Goal: Information Seeking & Learning: Learn about a topic

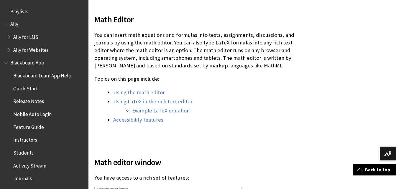
scroll to position [139, 0]
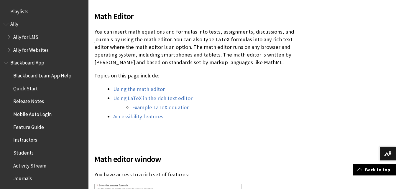
click at [161, 104] on li "Example LaTeX equation" at bounding box center [217, 108] width 171 height 8
click at [165, 111] on li "Example LaTeX equation" at bounding box center [217, 108] width 171 height 8
click at [166, 110] on link "Example LaTeX equation" at bounding box center [161, 107] width 58 height 7
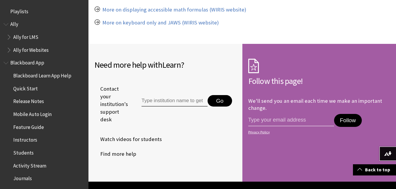
scroll to position [533, 0]
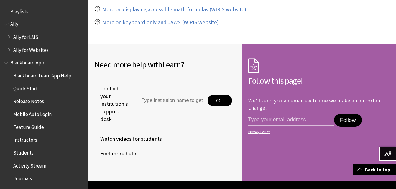
click at [181, 99] on input "Type institution name to get support" at bounding box center [175, 101] width 66 height 12
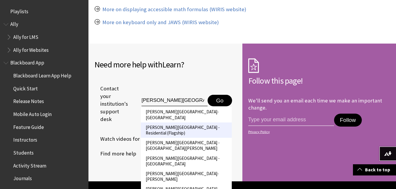
click at [206, 123] on li "[PERSON_NAME][GEOGRAPHIC_DATA] - Residential (Flagship)" at bounding box center [186, 130] width 91 height 15
type input "[PERSON_NAME][GEOGRAPHIC_DATA] - Residential (Flagship)"
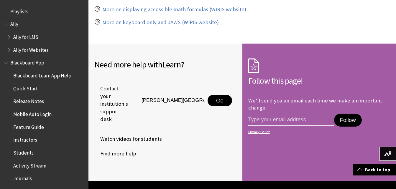
click at [286, 120] on input "email address" at bounding box center [291, 120] width 86 height 12
type input "[EMAIL_ADDRESS][DOMAIN_NAME]"
click at [344, 121] on button "Follow" at bounding box center [348, 120] width 28 height 13
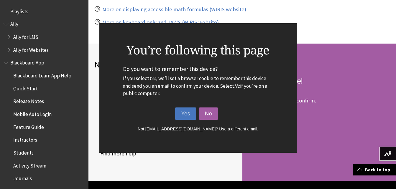
click at [190, 116] on button "Yes" at bounding box center [185, 114] width 21 height 12
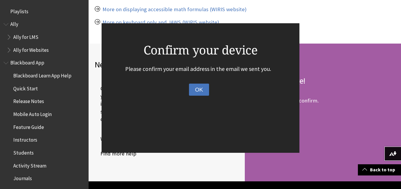
click at [205, 85] on button "OK" at bounding box center [199, 90] width 20 height 12
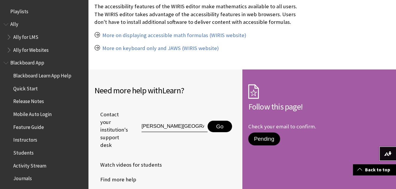
scroll to position [507, 0]
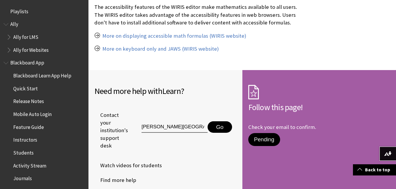
click at [258, 136] on button "Pending" at bounding box center [264, 139] width 32 height 13
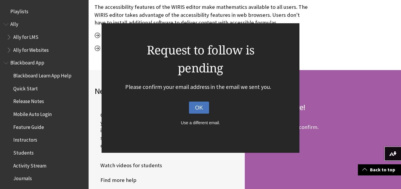
click at [197, 104] on button "OK" at bounding box center [199, 108] width 20 height 12
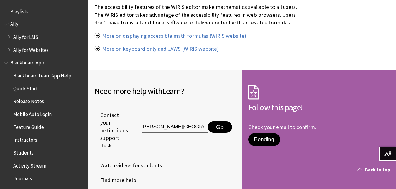
click at [373, 172] on link "Back to top" at bounding box center [374, 170] width 43 height 11
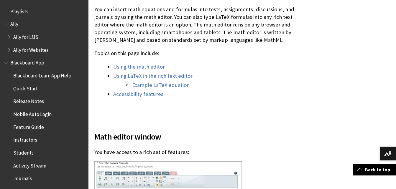
scroll to position [162, 0]
click at [181, 75] on link "Using LaTeX in the rich text editor" at bounding box center [152, 75] width 79 height 7
click at [181, 77] on link "Using LaTeX in the rich text editor" at bounding box center [152, 75] width 79 height 7
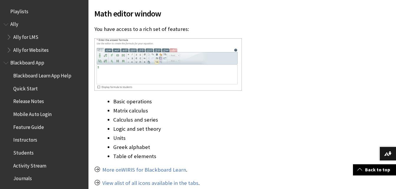
scroll to position [286, 0]
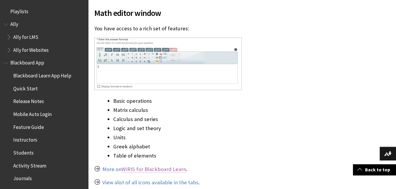
click at [158, 169] on link "WIRIS for Blackboard Learn" at bounding box center [154, 169] width 65 height 7
